Goal: Use online tool/utility: Utilize a website feature to perform a specific function

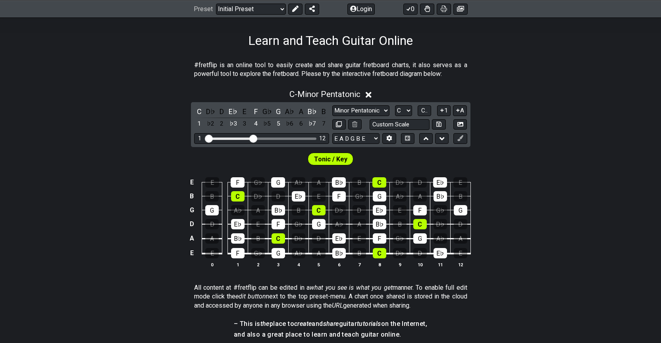
scroll to position [127, 0]
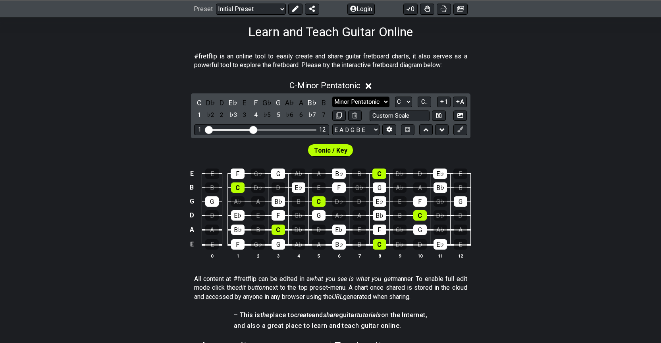
click at [364, 103] on select "Minor Pentatonic Click to edit Minor Pentatonic Major Pentatonic Minor Blues Ma…" at bounding box center [360, 101] width 57 height 11
click at [349, 78] on div "C - Minor Pentatonic" at bounding box center [324, 83] width 71 height 14
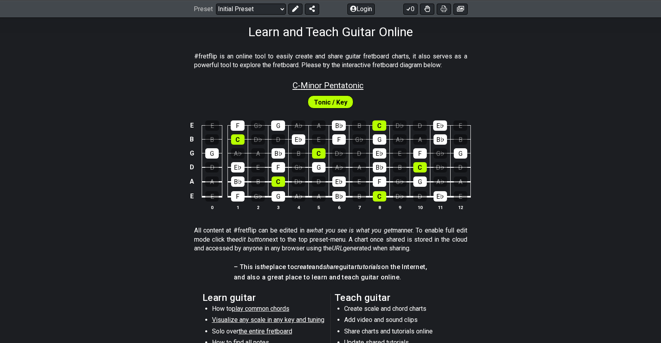
click at [347, 84] on span "C - Minor Pentatonic" at bounding box center [328, 86] width 71 height 10
select select "C"
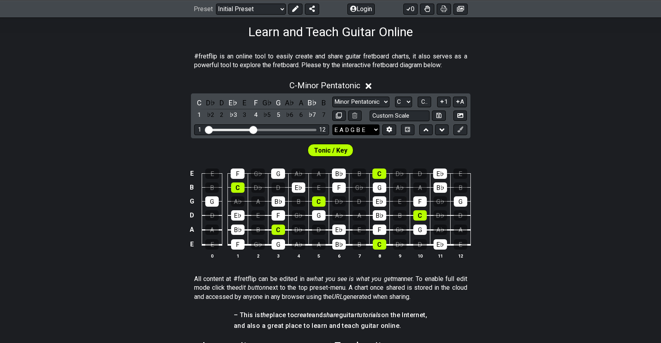
click at [366, 129] on select "E A D G B E E A D G B E E A D G B E B E A D F♯ B A D G C E A D A D G B E E♭ A♭ …" at bounding box center [355, 129] width 47 height 11
select select "E A D G"
click at [332, 124] on select "E A D G B E E A D G B E E A D G B E B E A D F♯ B A D G C E A D A D G B E E♭ A♭ …" at bounding box center [355, 129] width 47 height 11
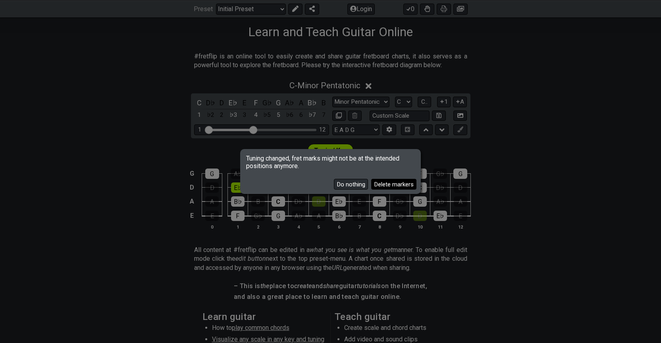
click at [379, 185] on button "Delete markers" at bounding box center [393, 184] width 45 height 11
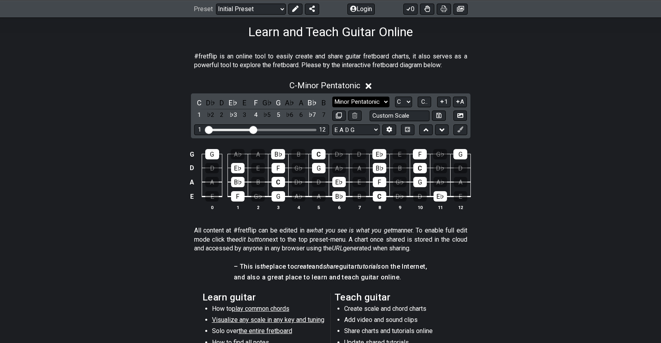
click at [377, 103] on select "Minor Pentatonic Click to edit Minor Pentatonic Major Pentatonic Minor Blues Ma…" at bounding box center [360, 101] width 57 height 11
drag, startPoint x: 320, startPoint y: 148, endPoint x: 321, endPoint y: 152, distance: 4.0
click at [321, 152] on td "C" at bounding box center [318, 147] width 20 height 14
click at [321, 152] on div "C" at bounding box center [319, 154] width 14 height 10
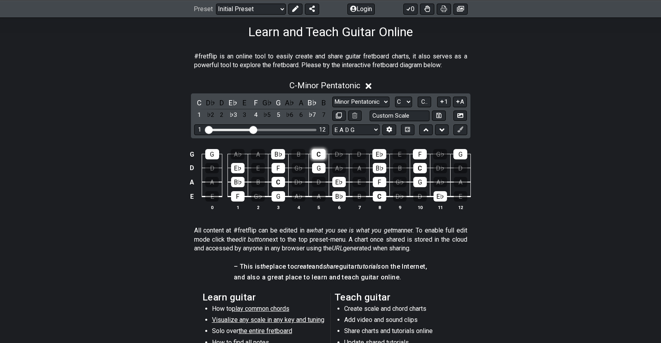
click at [321, 152] on div "C" at bounding box center [319, 154] width 14 height 10
click at [367, 104] on select "Minor Pentatonic Click to edit Minor Pentatonic Major Pentatonic Minor Blues Ma…" at bounding box center [360, 101] width 57 height 11
select select "Minor"
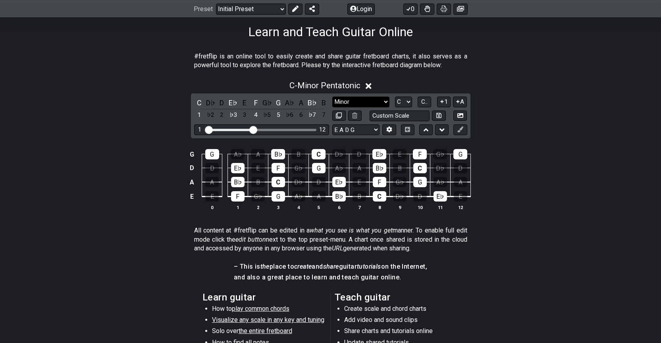
click at [332, 96] on select "Minor Pentatonic Click to edit Minor Pentatonic Major Pentatonic Minor Blues Ma…" at bounding box center [360, 101] width 57 height 11
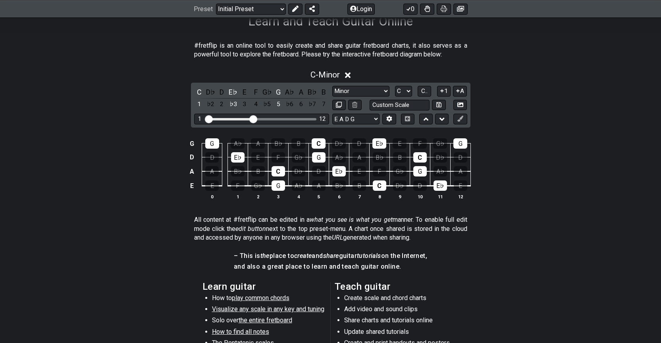
scroll to position [139, 0]
click at [372, 118] on select "E A D G B E E A D G B E E A D G B E B E A D F♯ B A D G C E A D A D G B E E♭ A♭ …" at bounding box center [355, 118] width 47 height 11
click at [403, 88] on select "A♭ A A♯ B♭ B C C♯ D♭ D D♯ E♭ E F F♯ G♭ G G♯" at bounding box center [403, 90] width 17 height 11
click at [395, 85] on select "A♭ A A♯ B♭ B C C♯ D♭ D D♯ E♭ E F F♯ G♭ G G♯" at bounding box center [403, 90] width 17 height 11
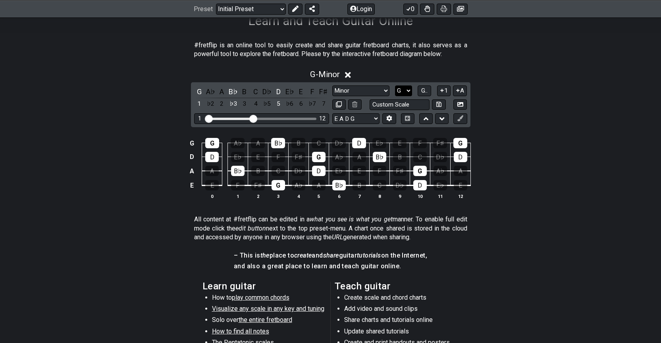
click at [407, 89] on select "A♭ A A♯ B♭ B C C♯ D♭ D D♯ E♭ E F F♯ G♭ G G♯" at bounding box center [403, 90] width 17 height 11
select select "E"
click at [395, 85] on select "A♭ A A♯ B♭ B C C♯ D♭ D D♯ E♭ E F F♯ G♭ G G♯" at bounding box center [403, 90] width 17 height 11
